Goal: Transaction & Acquisition: Purchase product/service

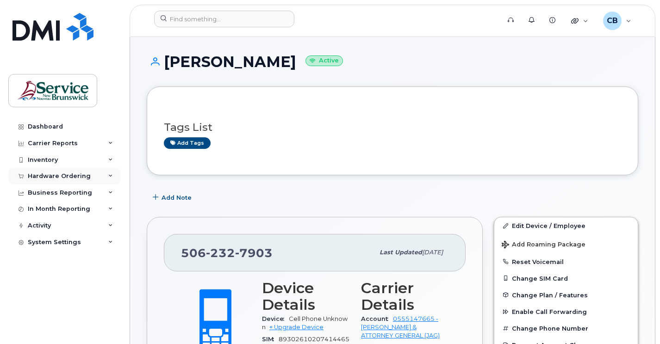
click at [50, 179] on div "Hardware Ordering" at bounding box center [59, 176] width 63 height 7
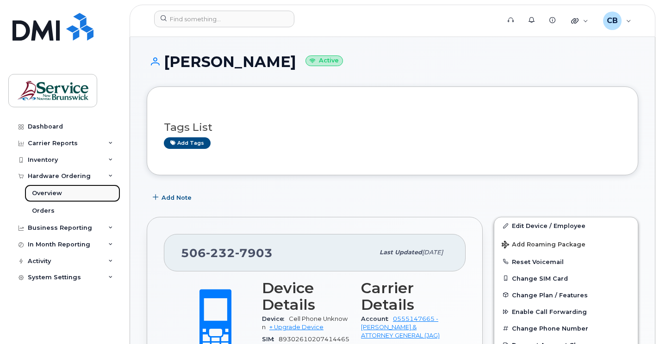
click at [45, 193] on div "Overview" at bounding box center [47, 193] width 30 height 8
click at [43, 211] on div "Orders" at bounding box center [43, 211] width 23 height 8
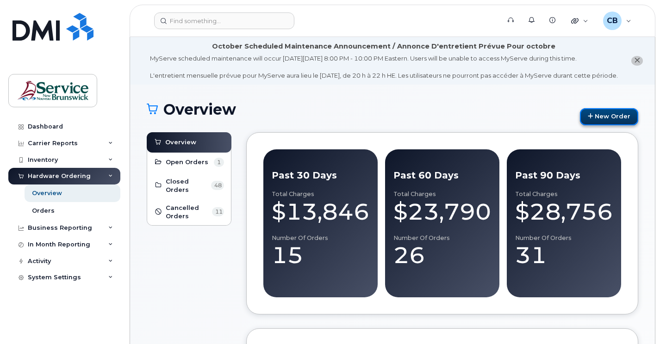
click at [625, 125] on link "New Order" at bounding box center [609, 116] width 58 height 17
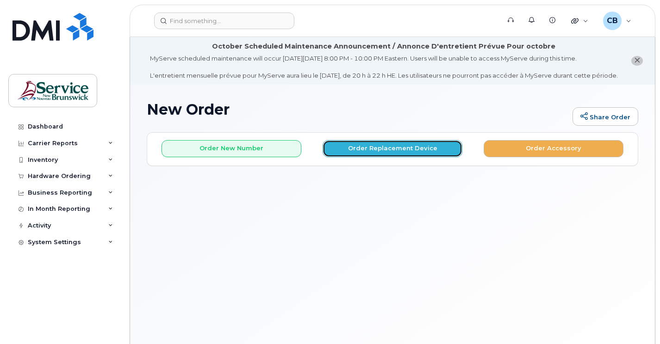
click at [371, 157] on button "Order Replacement Device" at bounding box center [392, 148] width 140 height 17
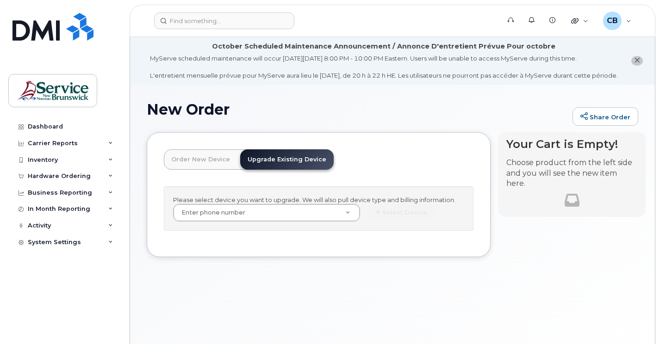
click at [301, 167] on link "Upgrade Existing Device" at bounding box center [286, 159] width 93 height 20
click at [256, 167] on link "Upgrade Existing Device" at bounding box center [286, 159] width 93 height 20
click at [206, 167] on link "Order New Device" at bounding box center [201, 159] width 74 height 20
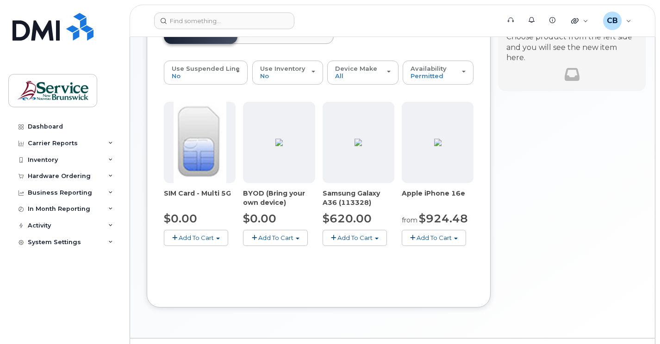
scroll to position [139, 0]
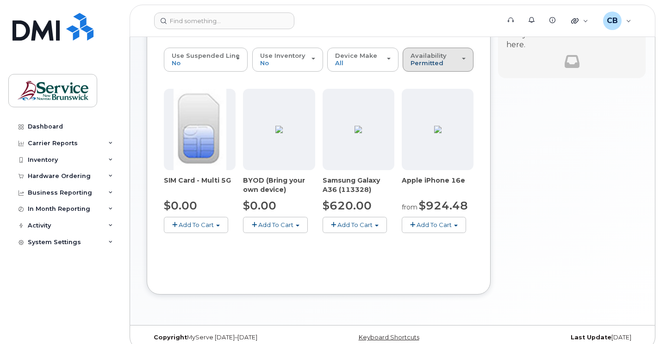
click at [417, 67] on span "Permitted" at bounding box center [426, 62] width 33 height 7
click at [418, 102] on label "All" at bounding box center [414, 96] width 19 height 11
click at [0, 0] on input "All" at bounding box center [0, 0] width 0 height 0
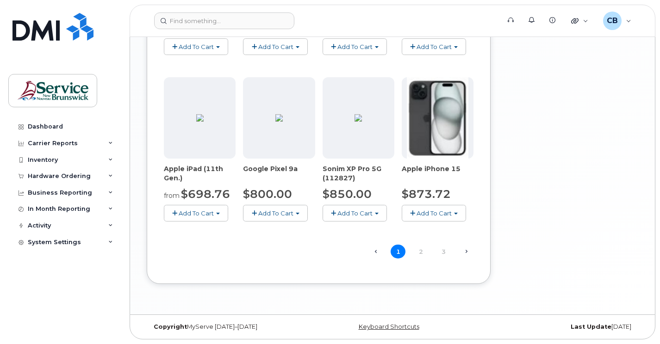
scroll to position [659, 0]
click at [424, 250] on link "2" at bounding box center [420, 252] width 15 height 14
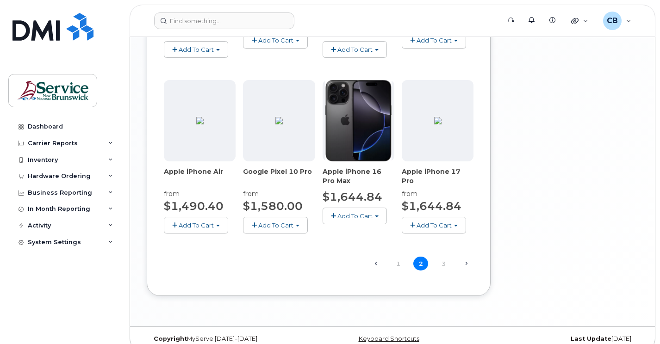
scroll to position [687, 0]
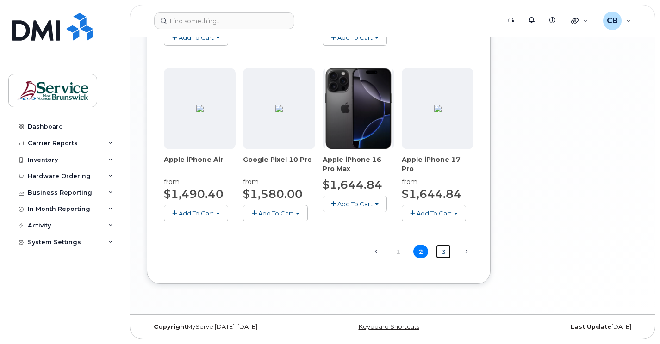
click at [443, 254] on link "3" at bounding box center [443, 252] width 15 height 14
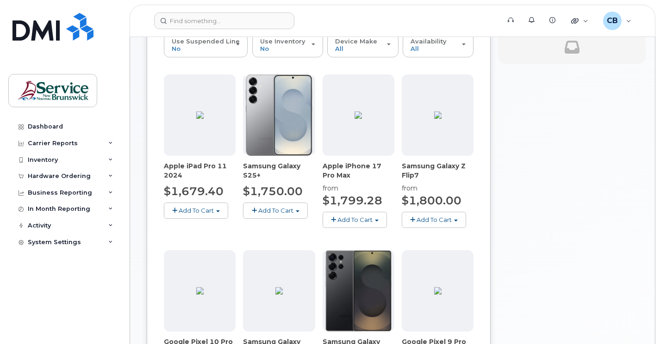
scroll to position [107, 0]
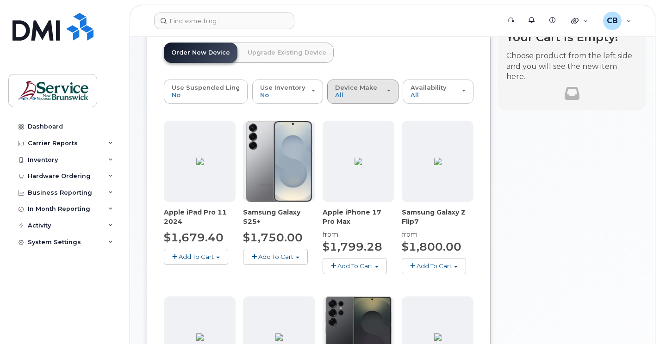
click at [388, 99] on div "Device Make All Aircard Android Cell Phone iPhone Tablet" at bounding box center [362, 91] width 55 height 14
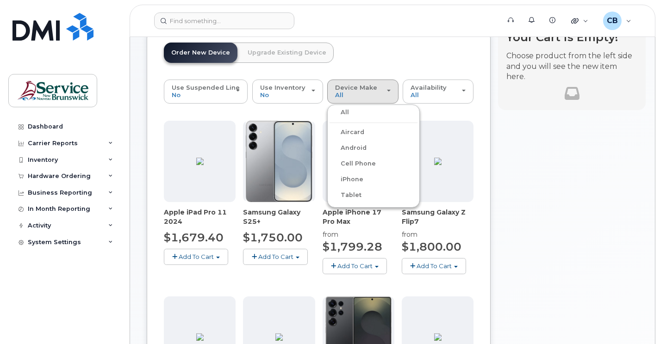
click at [357, 185] on label "iPhone" at bounding box center [346, 179] width 34 height 11
click at [0, 0] on input "iPhone" at bounding box center [0, 0] width 0 height 0
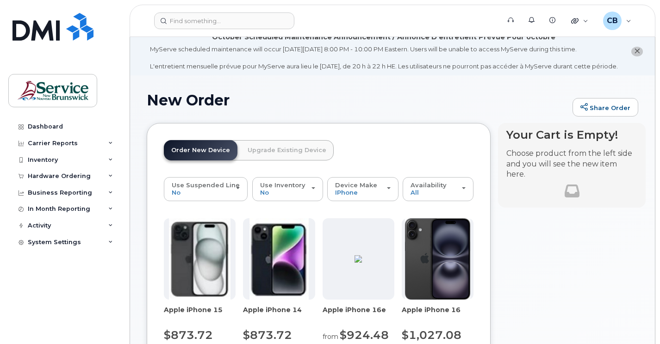
scroll to position [0, 0]
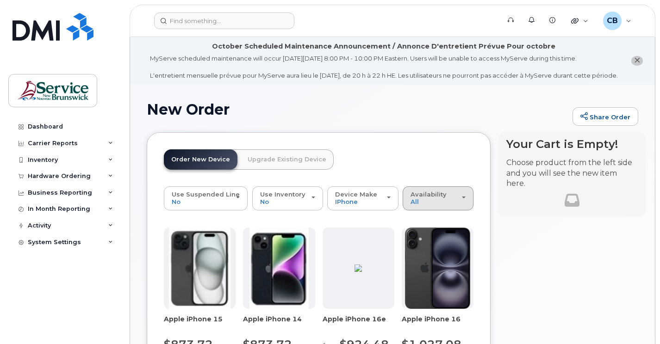
click at [463, 205] on div "Availability Permitted All" at bounding box center [437, 198] width 55 height 14
click at [430, 225] on label "Permitted" at bounding box center [426, 219] width 43 height 11
click at [0, 0] on input "Permitted" at bounding box center [0, 0] width 0 height 0
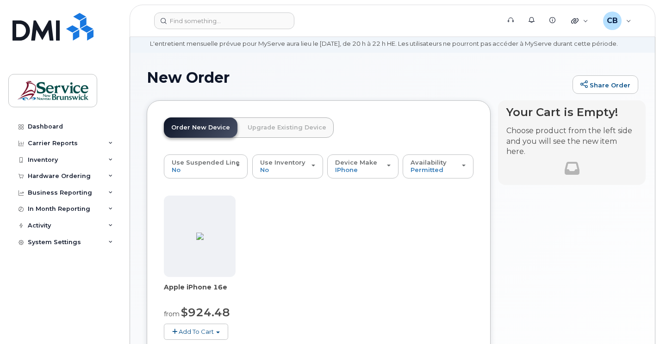
scroll to position [46, 0]
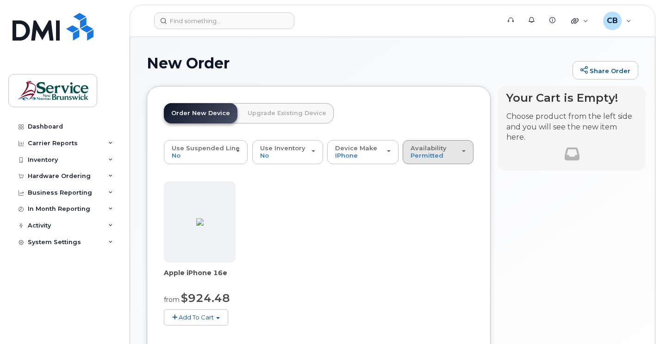
click at [466, 164] on button "Availability Permitted All" at bounding box center [437, 152] width 71 height 24
click at [416, 194] on label "All" at bounding box center [414, 188] width 19 height 11
click at [0, 0] on input "All" at bounding box center [0, 0] width 0 height 0
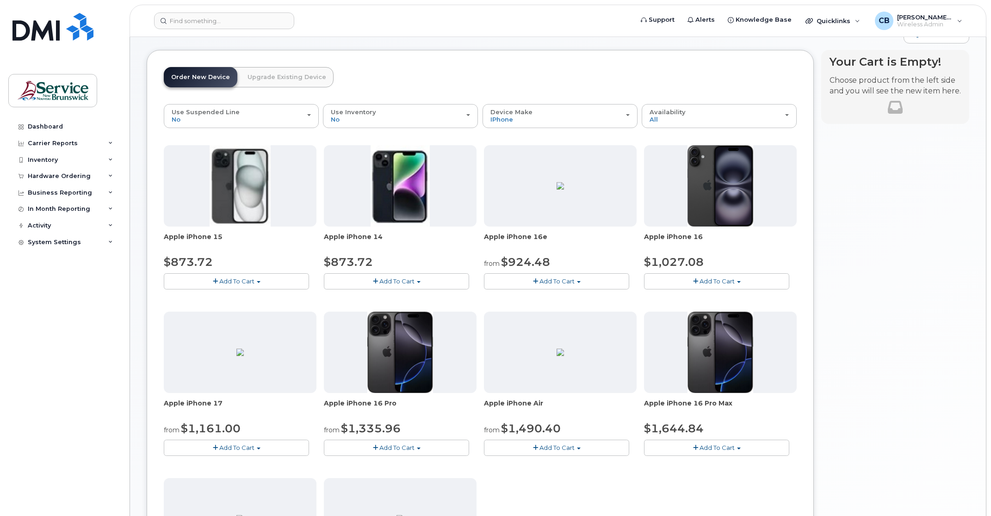
scroll to position [58, 0]
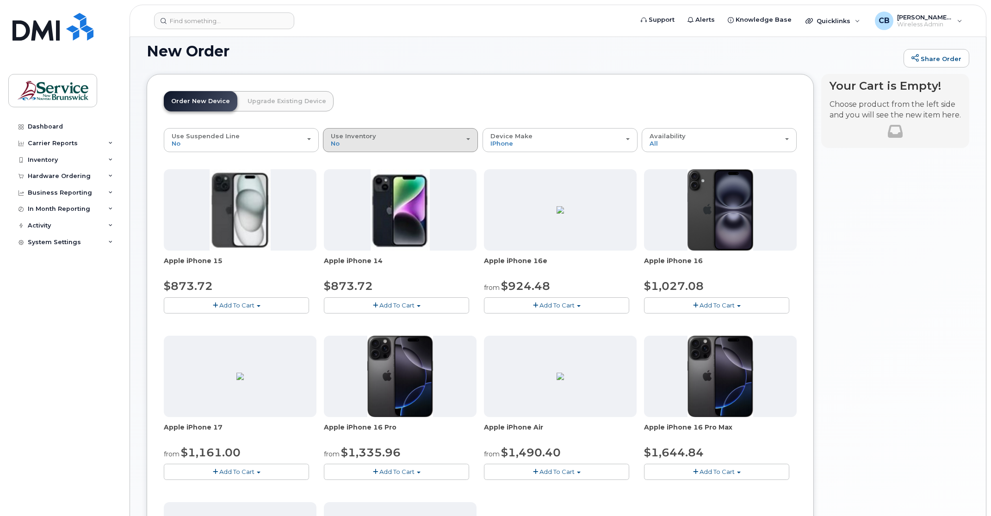
click at [470, 144] on button "Use Inventory No" at bounding box center [400, 140] width 155 height 24
click at [342, 182] on label "Yes" at bounding box center [336, 176] width 22 height 11
click at [0, 0] on input "Yes" at bounding box center [0, 0] width 0 height 0
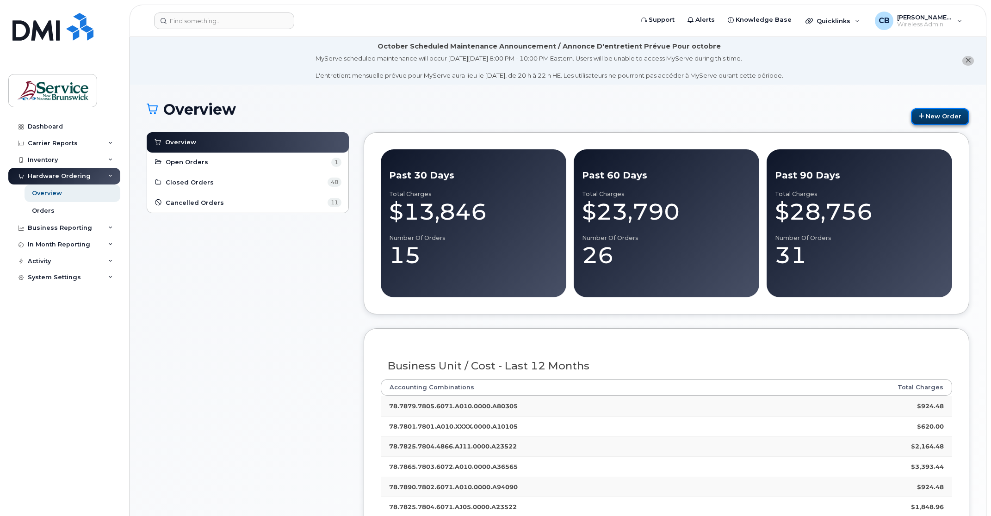
click at [945, 117] on link "New Order" at bounding box center [940, 116] width 58 height 17
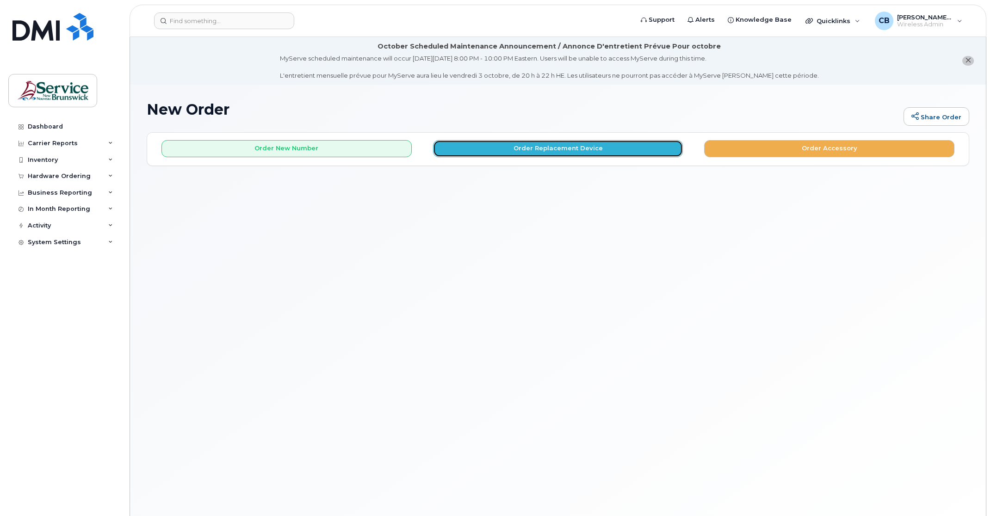
click at [536, 151] on button "Order Replacement Device" at bounding box center [558, 148] width 250 height 17
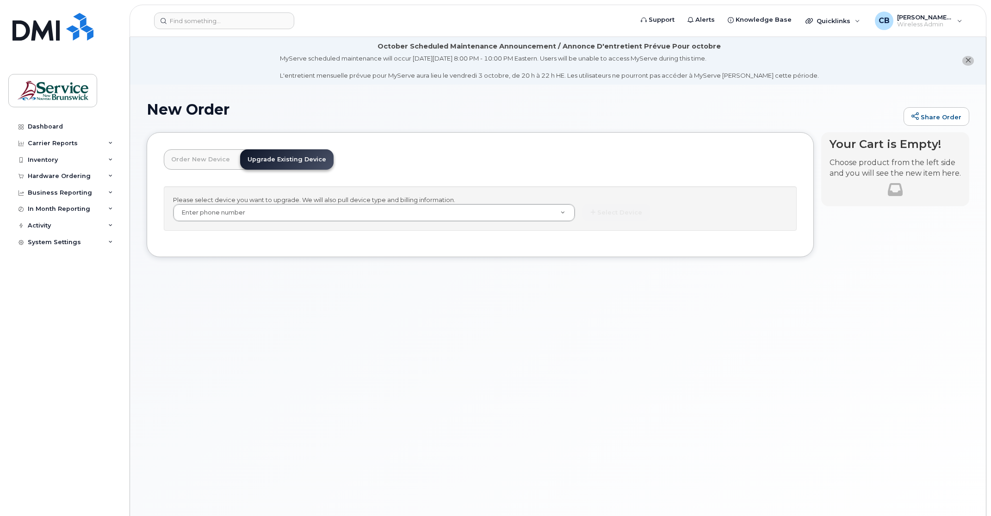
click at [198, 162] on link "Order New Device" at bounding box center [201, 159] width 74 height 20
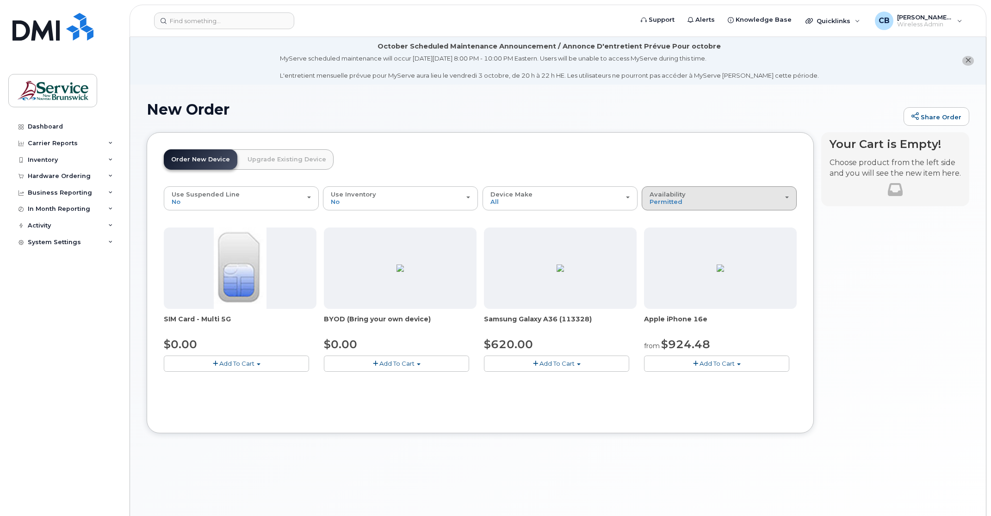
click at [782, 203] on div "Availability Permitted All" at bounding box center [718, 198] width 139 height 14
click at [665, 241] on div "All" at bounding box center [719, 234] width 150 height 11
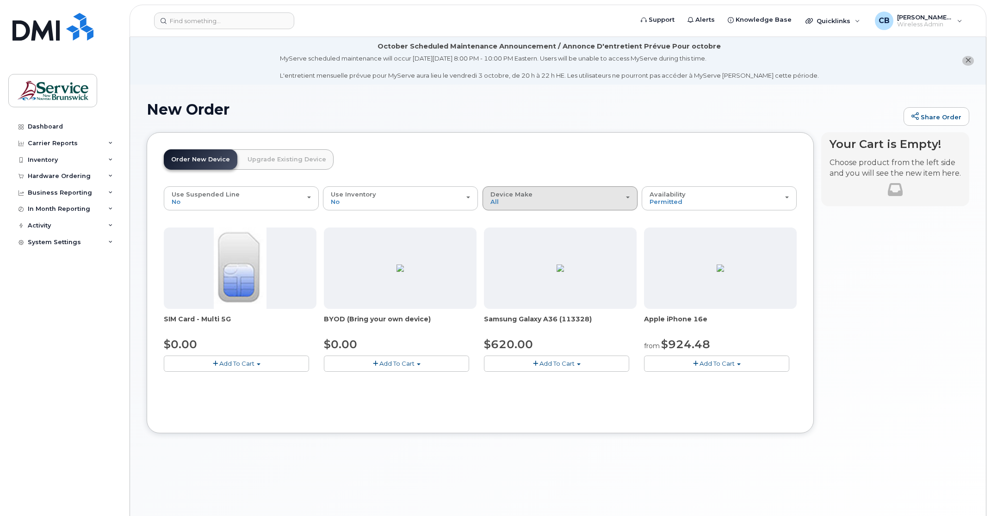
click at [629, 200] on button "Device Make All Android iPhone" at bounding box center [559, 198] width 155 height 24
click at [508, 260] on label "iPhone" at bounding box center [502, 254] width 34 height 11
click at [0, 0] on input "iPhone" at bounding box center [0, 0] width 0 height 0
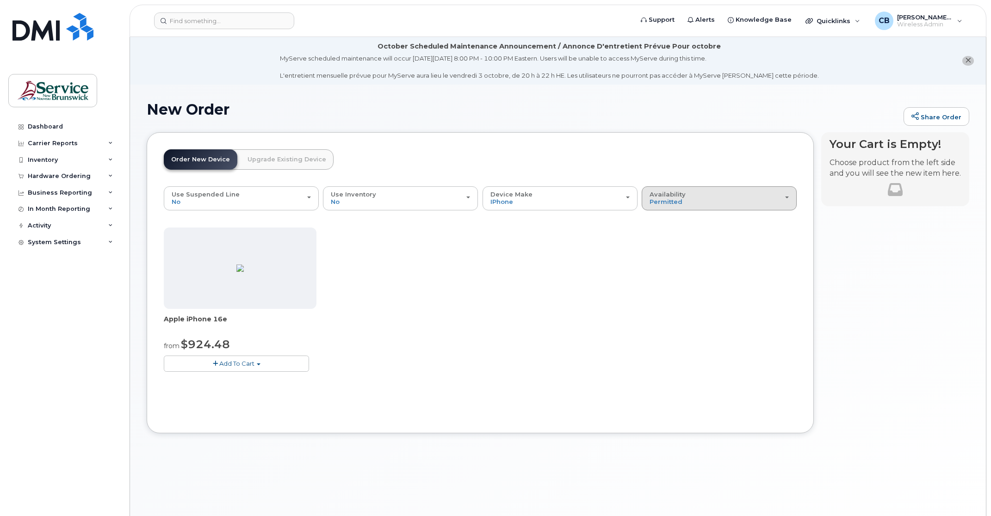
click at [787, 201] on div "Availability Permitted All" at bounding box center [718, 198] width 139 height 14
click at [667, 237] on div "All" at bounding box center [719, 234] width 150 height 11
click at [773, 202] on div "Availability Permitted All" at bounding box center [718, 198] width 139 height 14
click at [658, 235] on label "All" at bounding box center [653, 234] width 19 height 11
click at [0, 0] on input "All" at bounding box center [0, 0] width 0 height 0
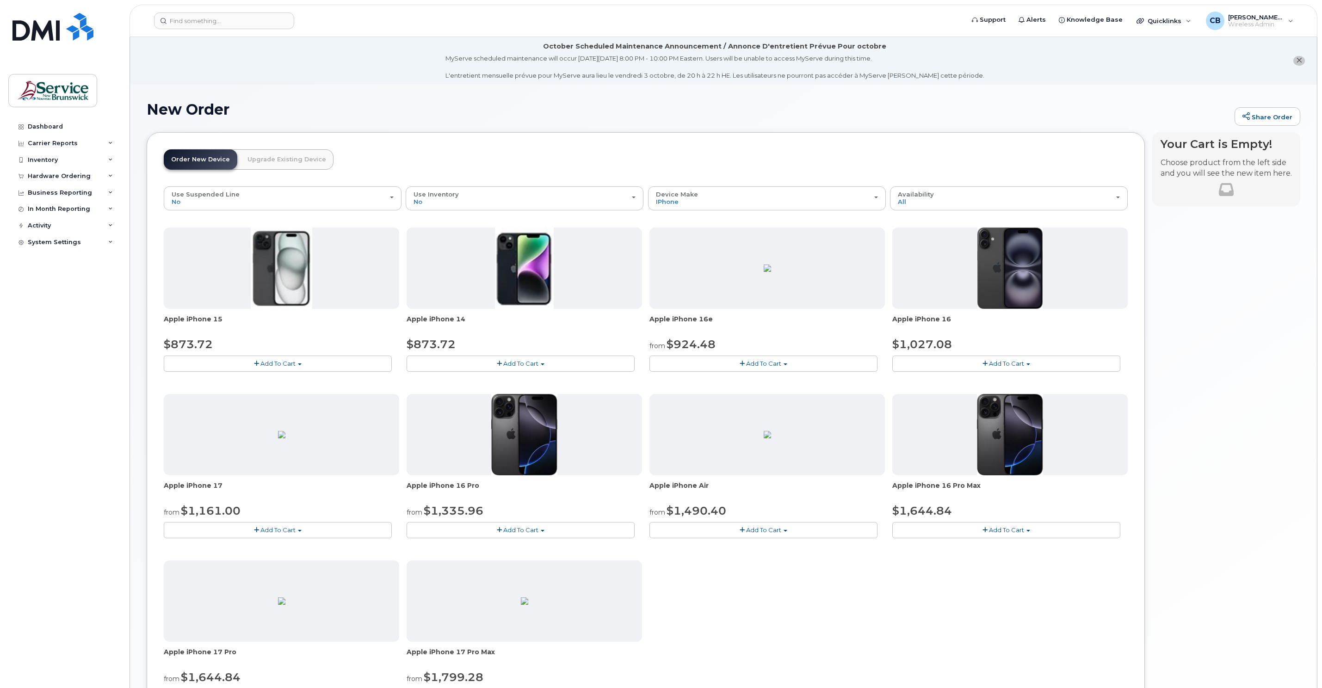
click at [273, 363] on span "Add To Cart" at bounding box center [277, 363] width 35 height 7
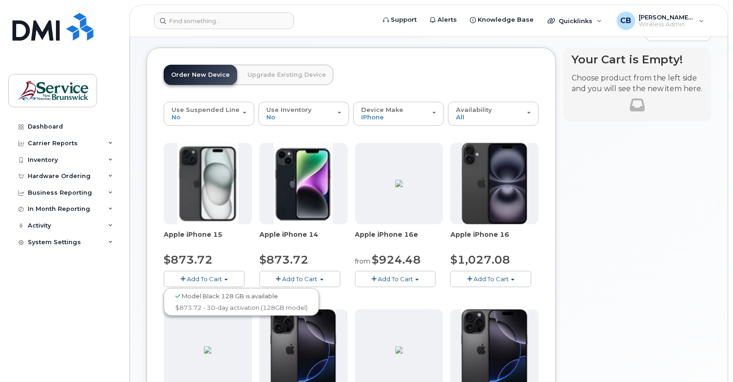
scroll to position [103, 0]
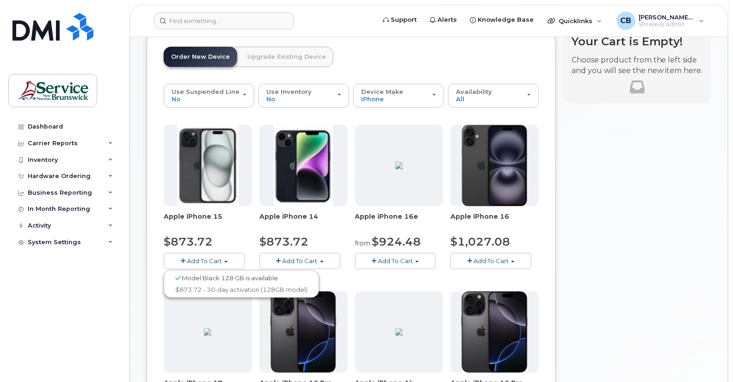
click at [302, 257] on span "Add To Cart" at bounding box center [300, 260] width 35 height 7
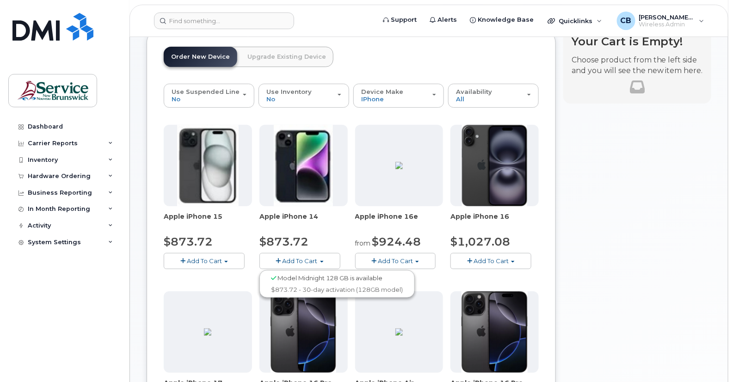
click at [398, 261] on span "Add To Cart" at bounding box center [395, 260] width 35 height 7
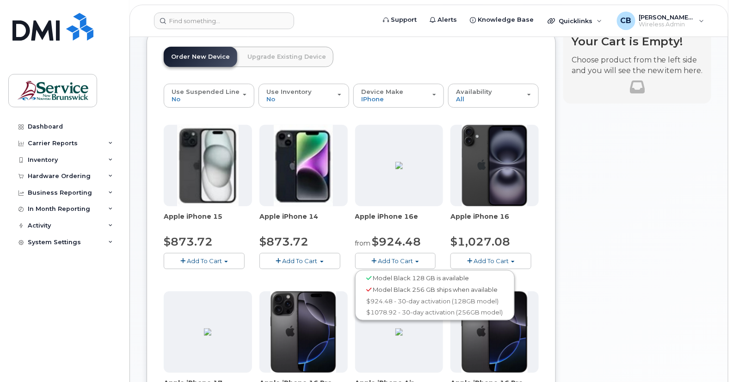
click at [503, 260] on span "Add To Cart" at bounding box center [491, 260] width 35 height 7
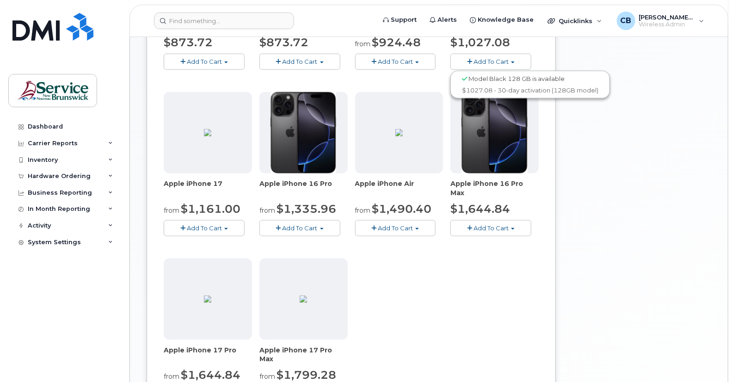
scroll to position [308, 0]
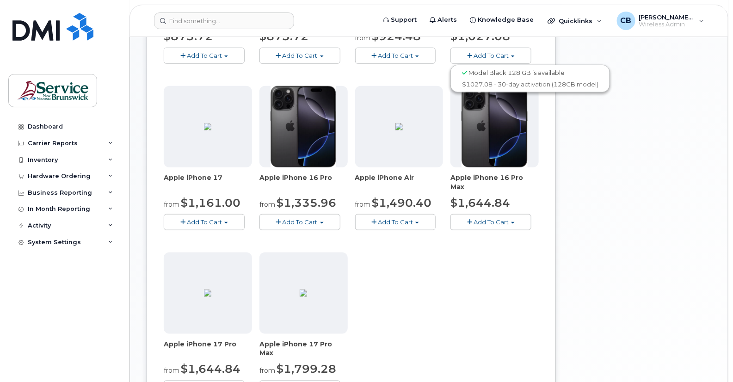
click at [192, 225] on span "Add To Cart" at bounding box center [204, 221] width 35 height 7
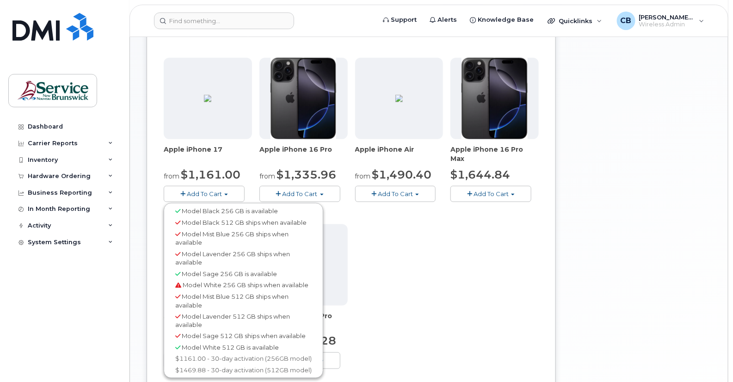
scroll to position [359, 0]
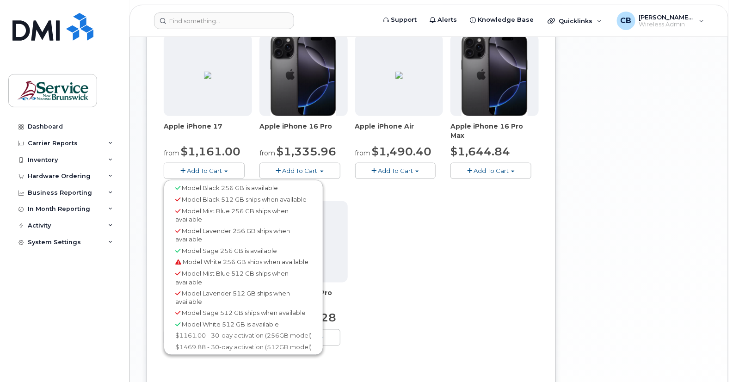
click at [428, 251] on div "Apple iPhone 15 $873.72 Add To Cart Model Black 128 GB is available $873.72 - 3…" at bounding box center [351, 114] width 375 height 492
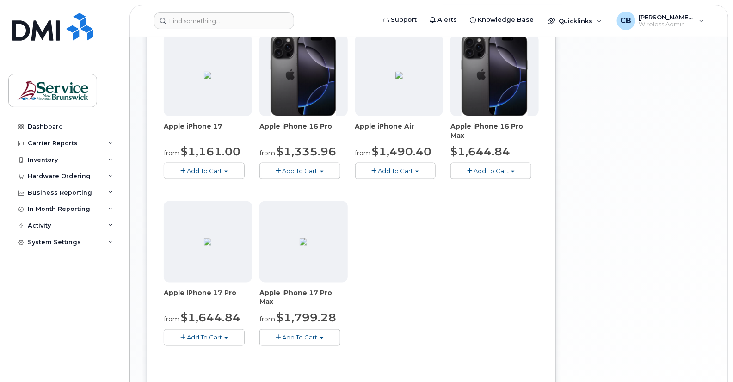
click at [287, 170] on span "Add To Cart" at bounding box center [300, 170] width 35 height 7
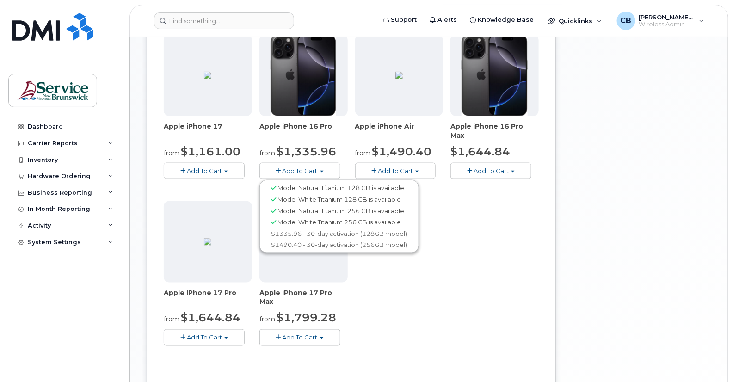
click at [503, 175] on button "Add To Cart" at bounding box center [491, 171] width 81 height 16
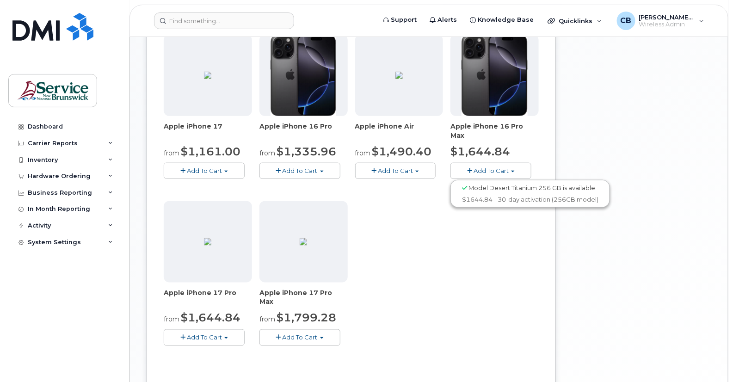
click at [391, 257] on div "Apple iPhone 15 $873.72 Add To Cart Model Black 128 GB is available $873.72 - 3…" at bounding box center [351, 114] width 375 height 492
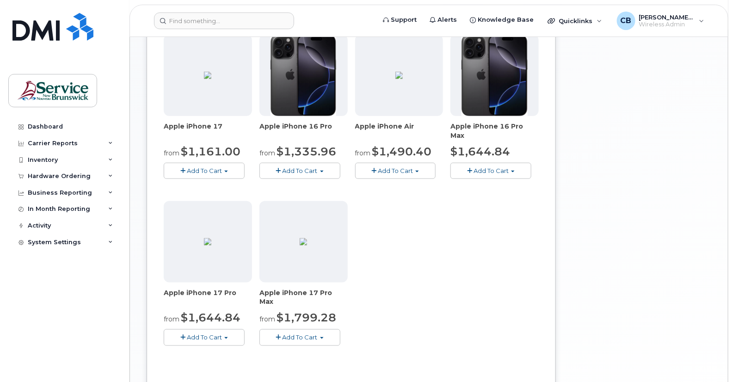
scroll to position [0, 0]
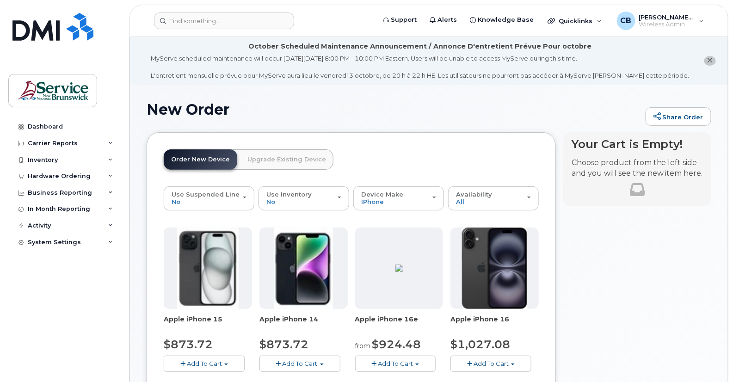
click at [298, 160] on link "Upgrade Existing Device" at bounding box center [286, 159] width 93 height 20
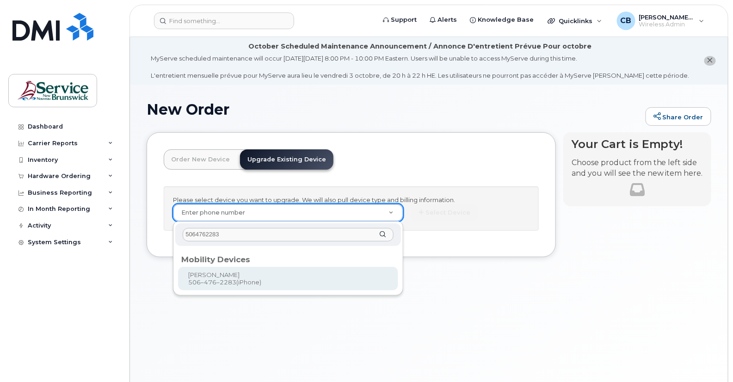
type input "5064762283"
type input "1244631"
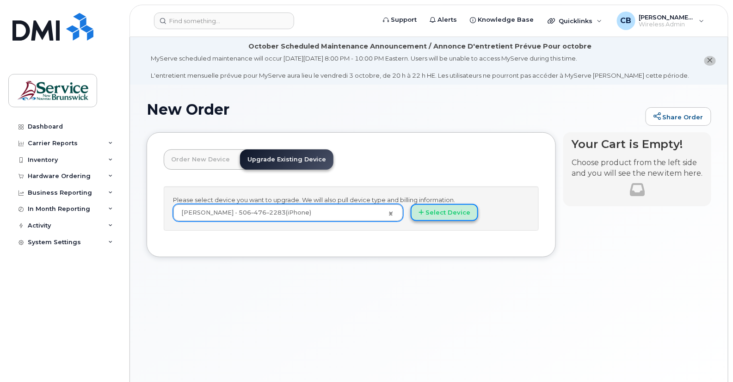
click at [422, 215] on icon "button" at bounding box center [421, 213] width 5 height 6
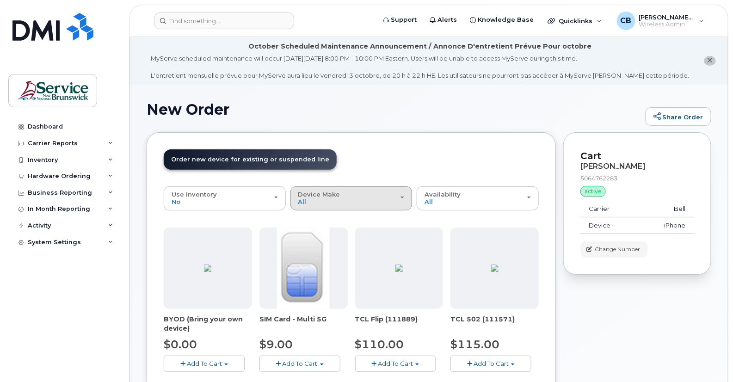
click at [402, 202] on div "Device Make All Aircard Android Cell Phone iPhone Tablet" at bounding box center [351, 198] width 106 height 14
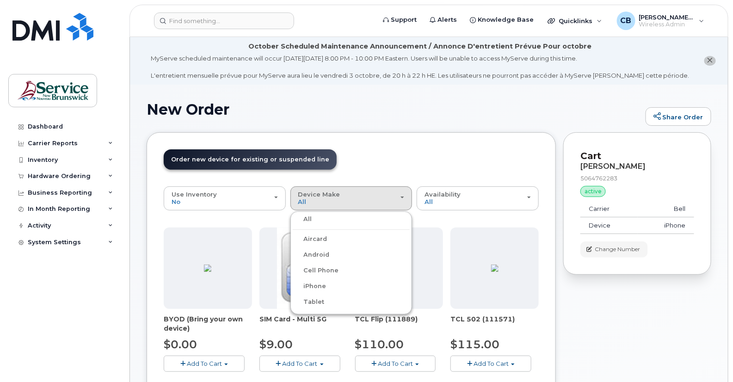
click at [322, 285] on label "iPhone" at bounding box center [310, 286] width 34 height 11
click at [0, 0] on input "iPhone" at bounding box center [0, 0] width 0 height 0
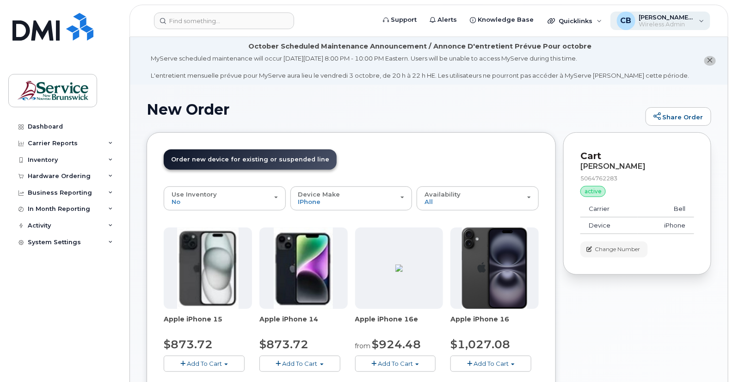
click at [665, 28] on div "CB [PERSON_NAME] (JPS/JSP) Wireless Admin" at bounding box center [661, 21] width 100 height 19
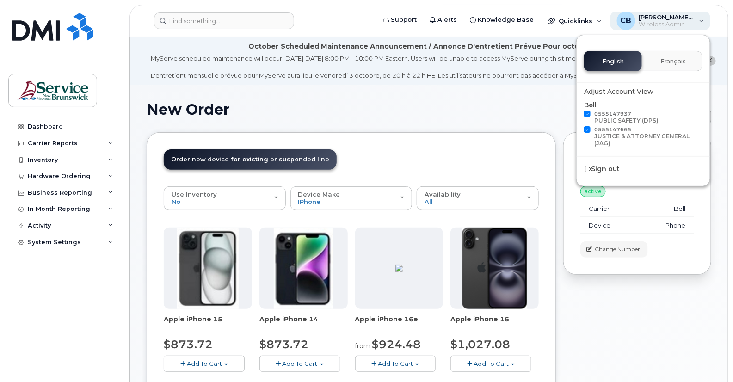
click at [665, 28] on div "CB [PERSON_NAME] (JPS/JSP) Wireless Admin" at bounding box center [661, 21] width 100 height 19
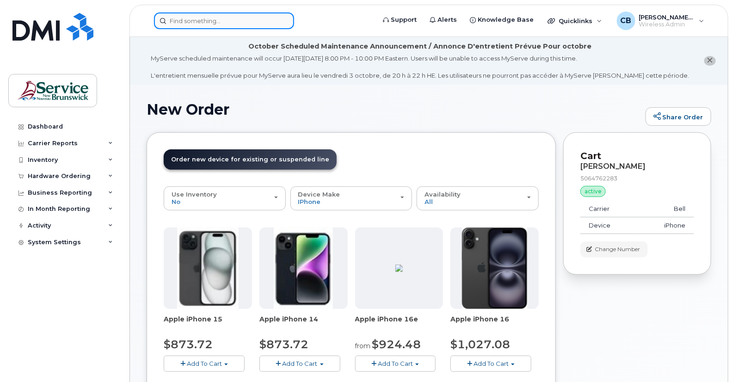
click at [229, 19] on input at bounding box center [224, 20] width 140 height 17
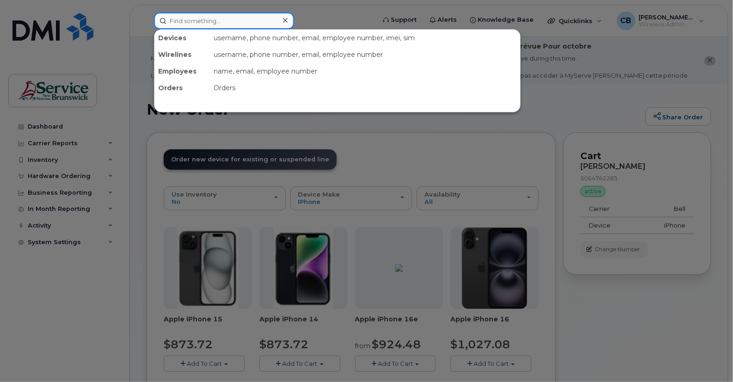
paste input "5064704620"
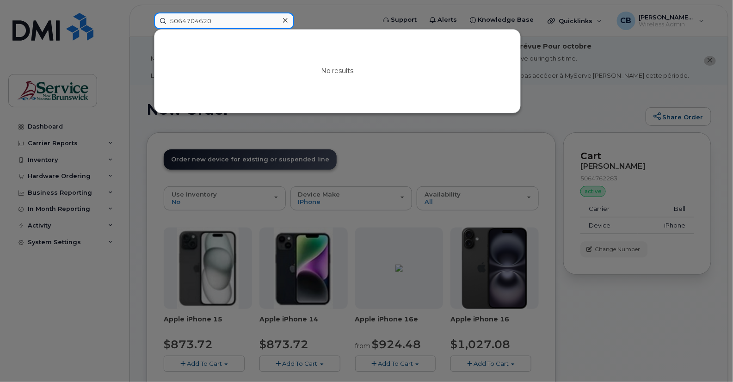
type input "5064704620"
click at [285, 20] on icon at bounding box center [285, 20] width 5 height 5
